Goal: Information Seeking & Learning: Learn about a topic

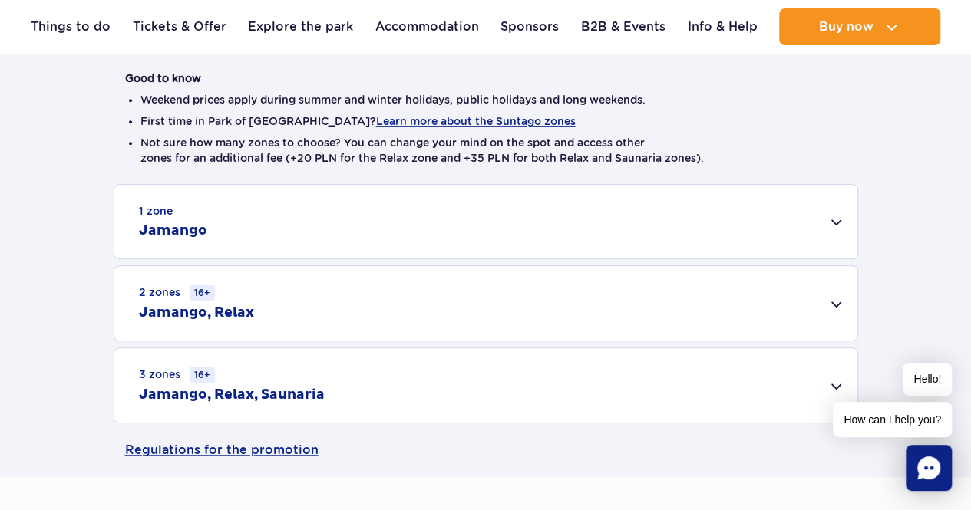
scroll to position [460, 0]
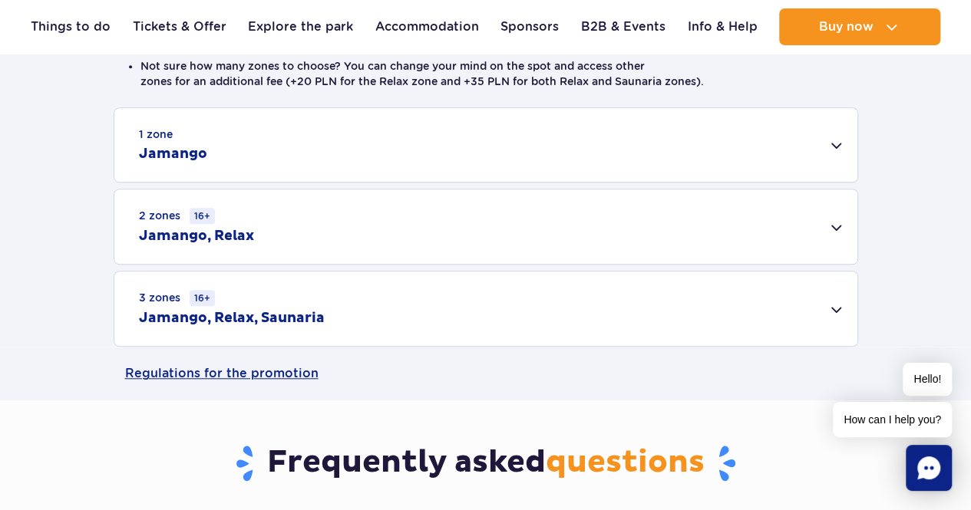
click at [560, 153] on div "1 zone Jamango" at bounding box center [485, 145] width 743 height 74
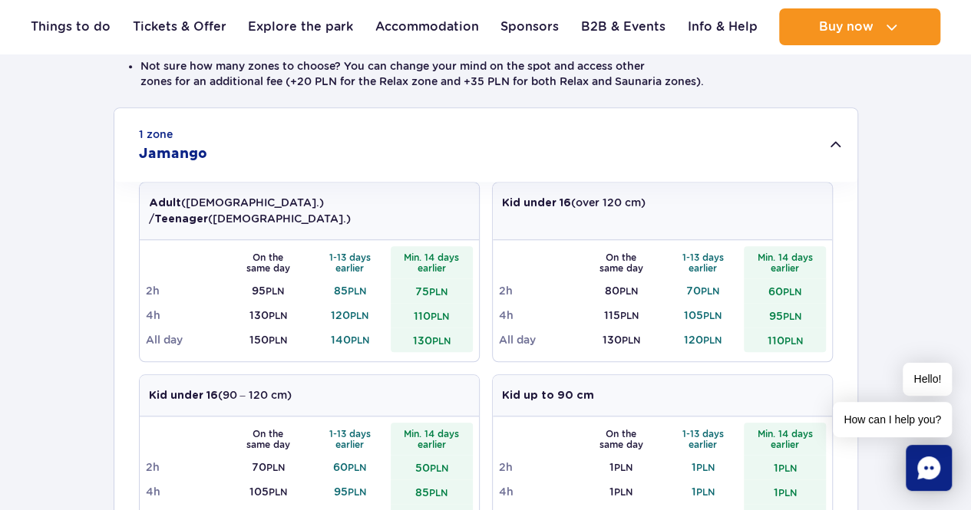
click at [562, 148] on div "1 zone Jamango" at bounding box center [485, 145] width 743 height 74
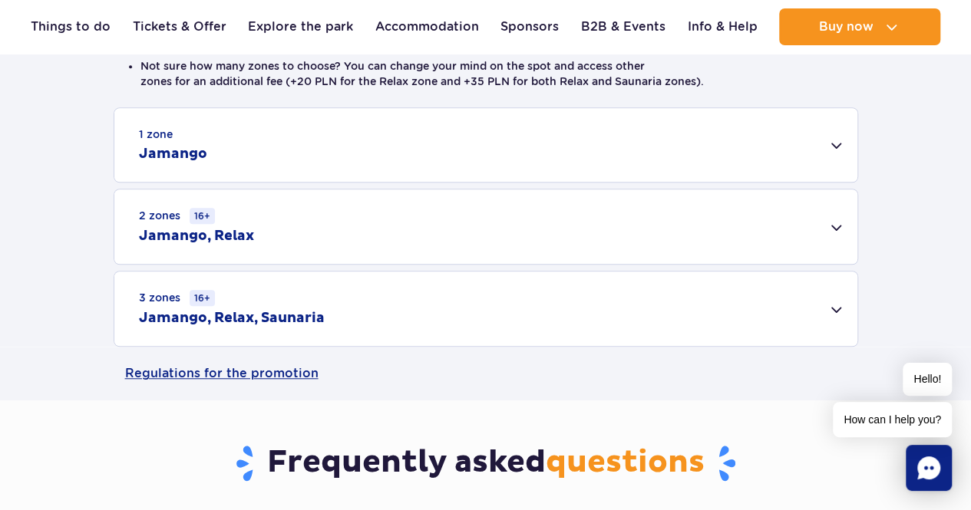
click at [394, 220] on div "2 zones 16+ [GEOGRAPHIC_DATA], Relax" at bounding box center [485, 227] width 743 height 74
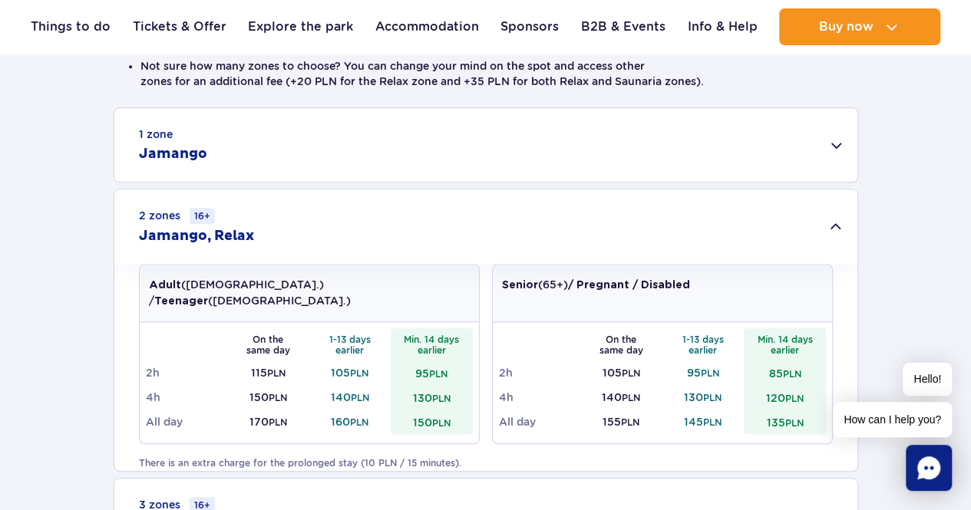
click at [394, 220] on div "2 zones 16+ [GEOGRAPHIC_DATA], Relax" at bounding box center [485, 227] width 743 height 74
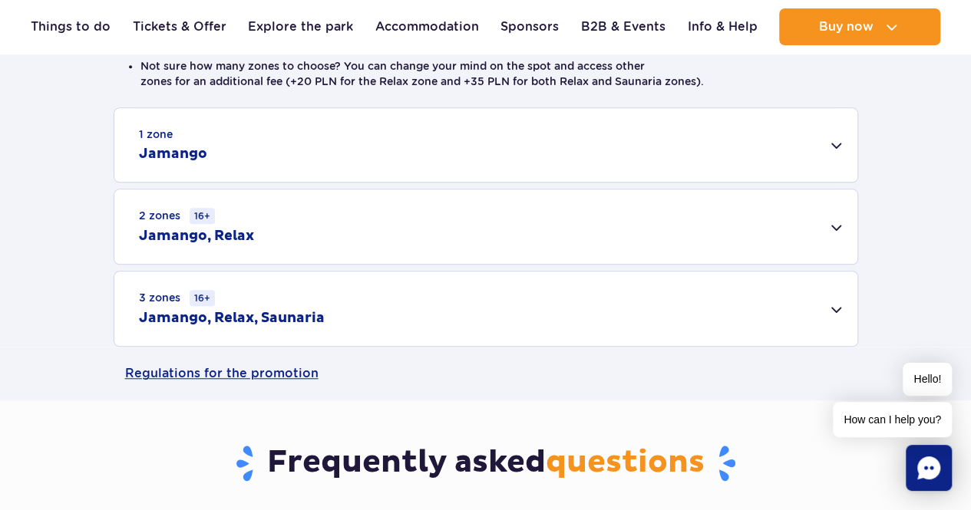
click at [338, 312] on div "3 zones 16+ Jamango, Relax, Saunaria" at bounding box center [485, 309] width 743 height 74
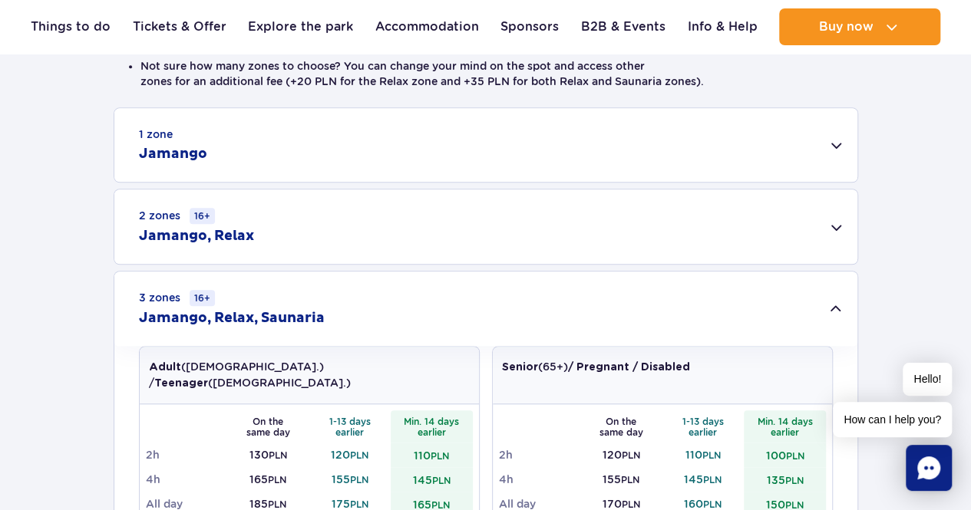
click at [338, 312] on div "3 zones 16+ Jamango, Relax, Saunaria" at bounding box center [485, 309] width 743 height 74
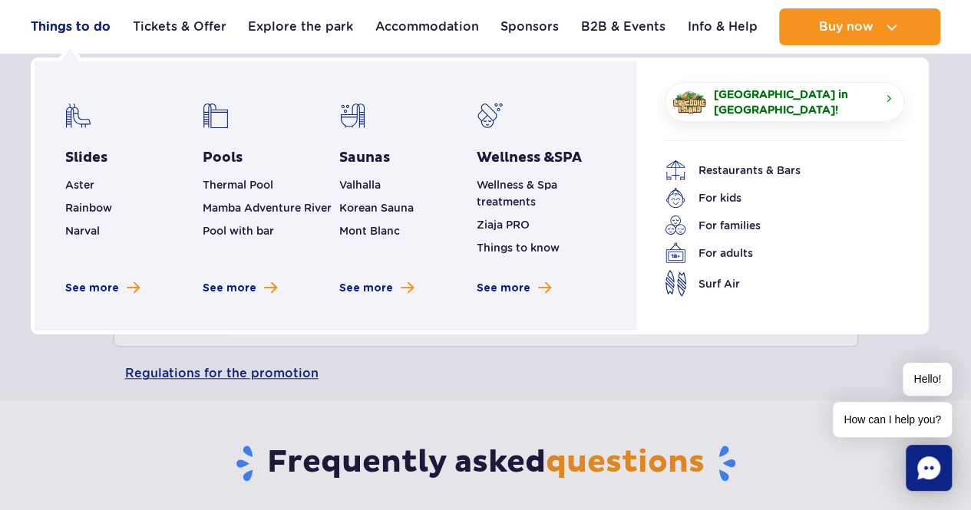
click at [71, 32] on link "Things to do" at bounding box center [71, 26] width 80 height 37
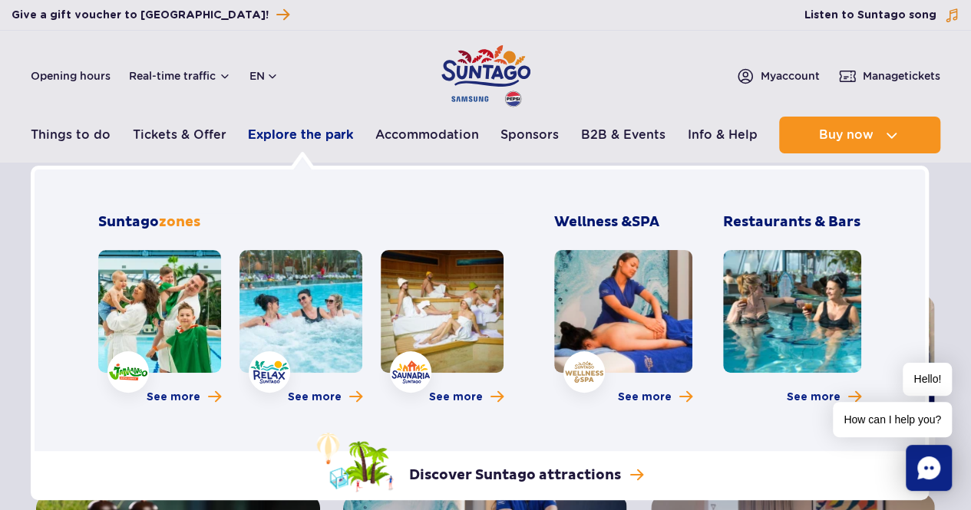
click at [264, 141] on link "Explore the park" at bounding box center [300, 135] width 105 height 37
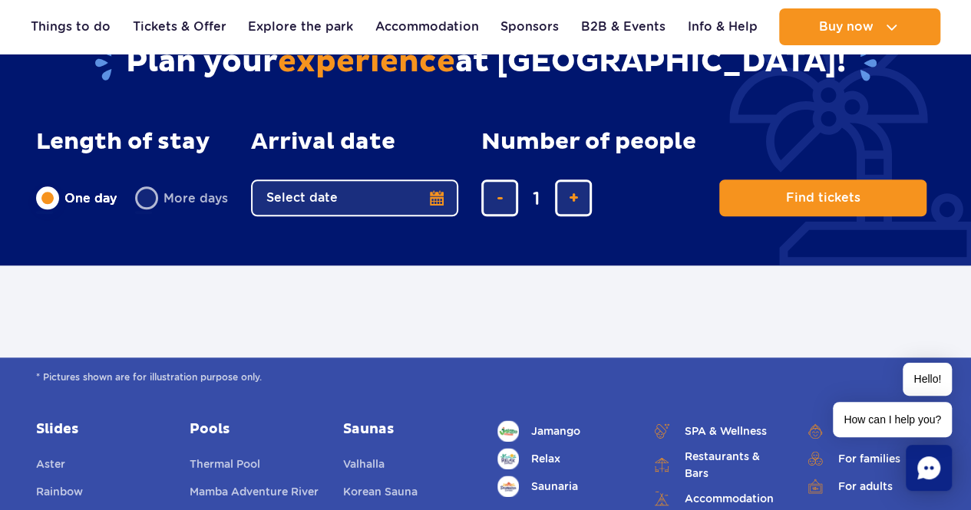
scroll to position [614, 0]
